Goal: Information Seeking & Learning: Find specific fact

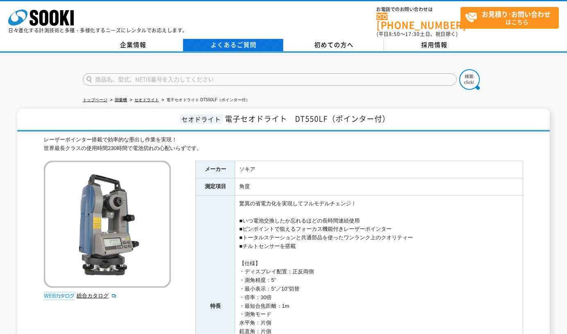
click at [232, 43] on link "よくあるご質問" at bounding box center [233, 45] width 100 height 12
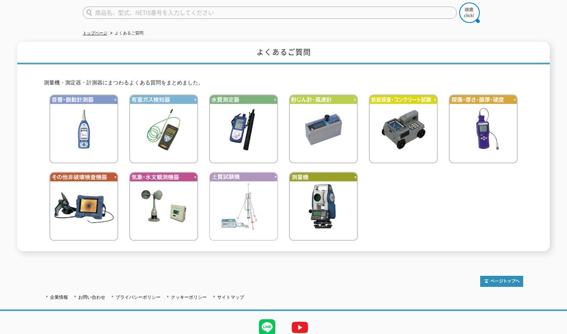
scroll to position [96, 0]
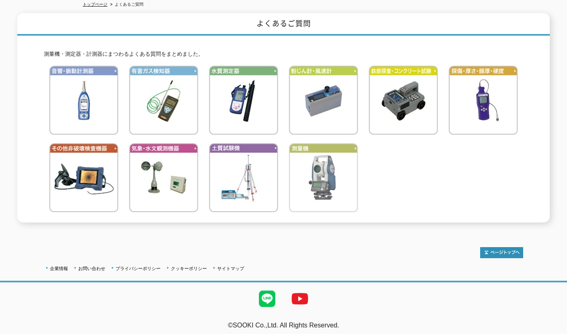
click at [321, 188] on img at bounding box center [323, 177] width 69 height 69
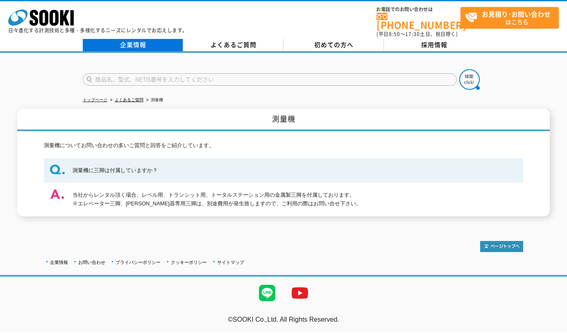
click at [131, 45] on link "企業情報" at bounding box center [133, 45] width 100 height 12
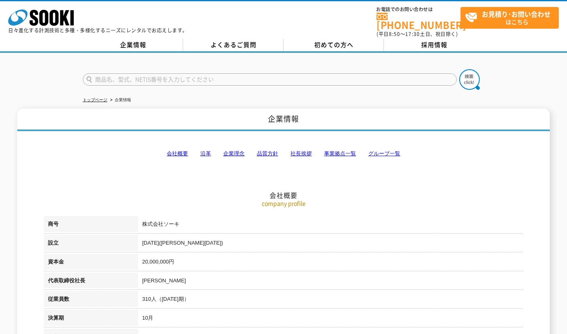
click at [183, 150] on link "会社概要" at bounding box center [177, 153] width 21 height 6
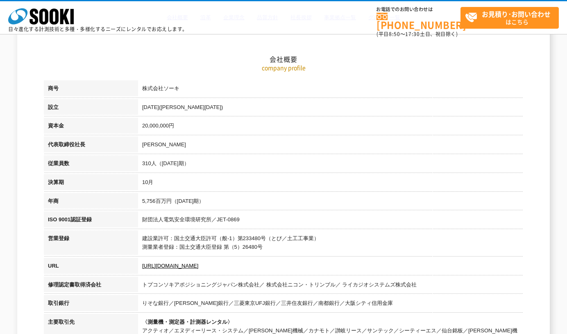
scroll to position [104, 0]
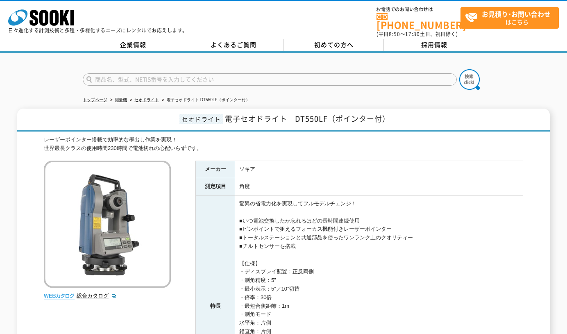
scroll to position [205, 0]
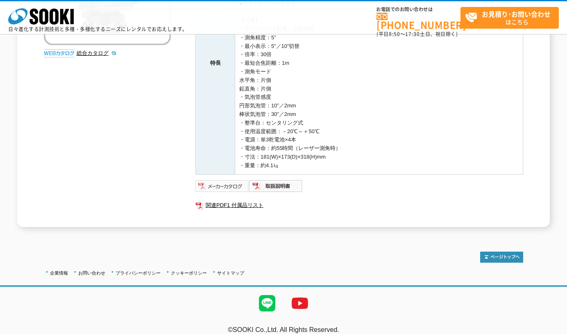
click at [227, 183] on img at bounding box center [223, 186] width 54 height 13
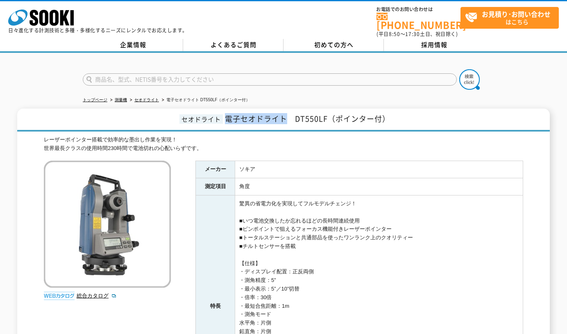
drag, startPoint x: 226, startPoint y: 112, endPoint x: 285, endPoint y: 114, distance: 59.9
click at [285, 114] on span "電子セオドライト　DT550LF（ポインター付）" at bounding box center [307, 118] width 165 height 11
copy span "電子セオドライト"
